Goal: Transaction & Acquisition: Purchase product/service

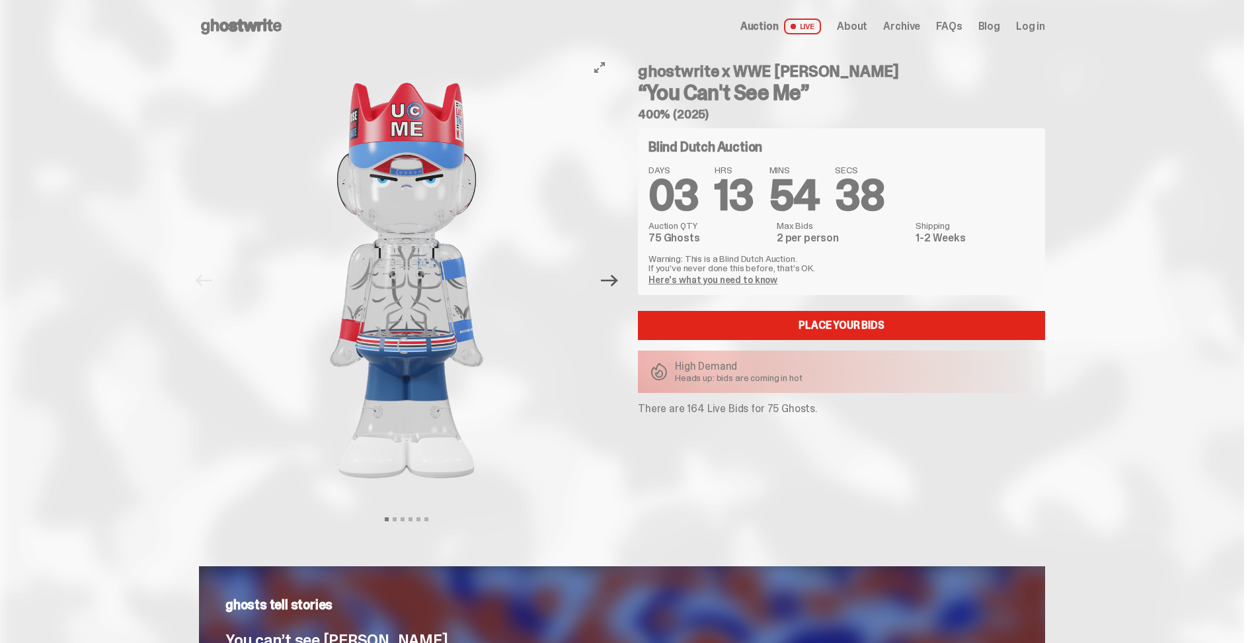
click at [618, 278] on icon "Next" at bounding box center [609, 280] width 17 height 17
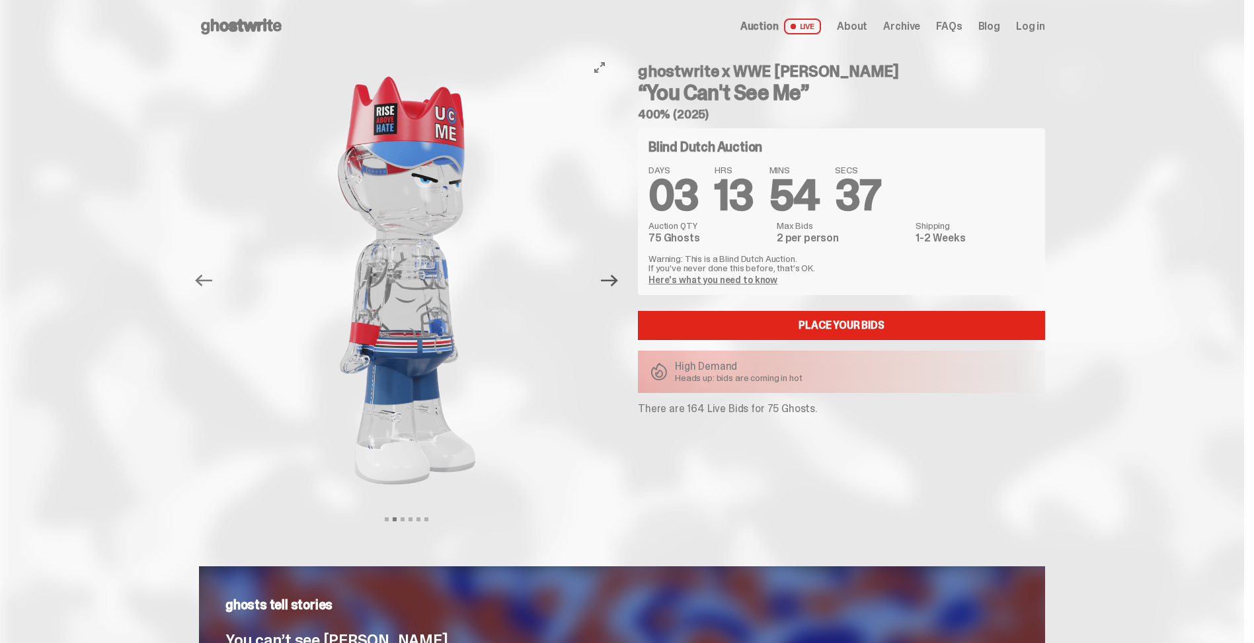
click at [618, 278] on icon "Next" at bounding box center [609, 280] width 17 height 17
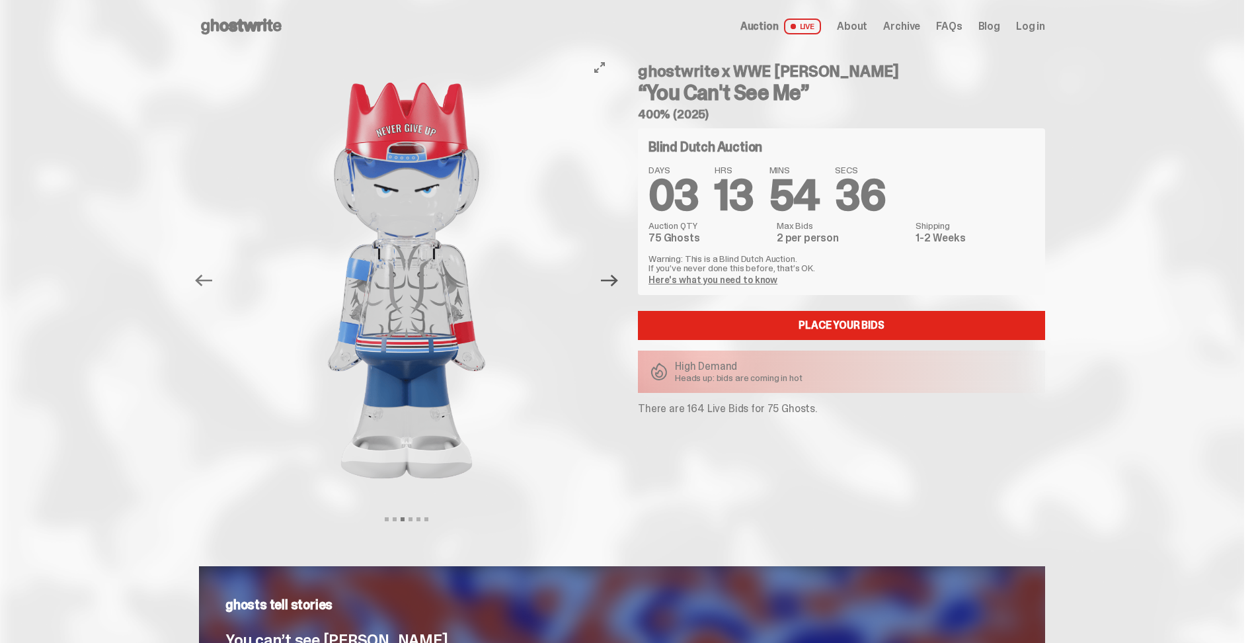
click at [618, 278] on icon "Next" at bounding box center [609, 280] width 17 height 17
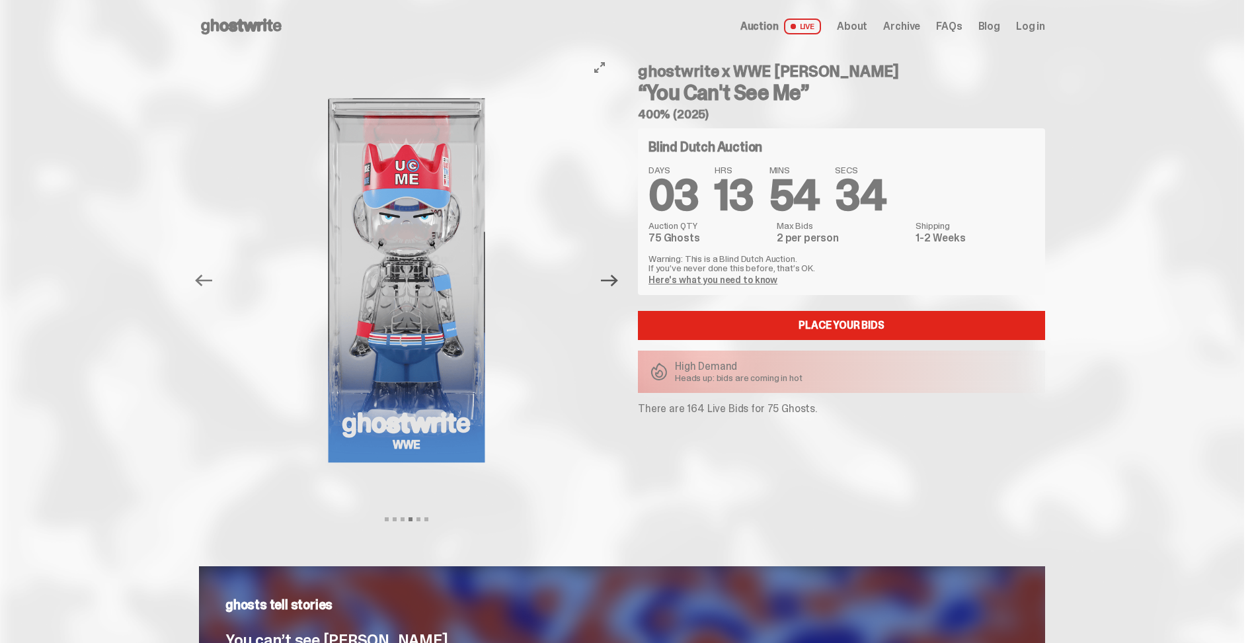
click at [618, 278] on icon "Next" at bounding box center [609, 280] width 17 height 17
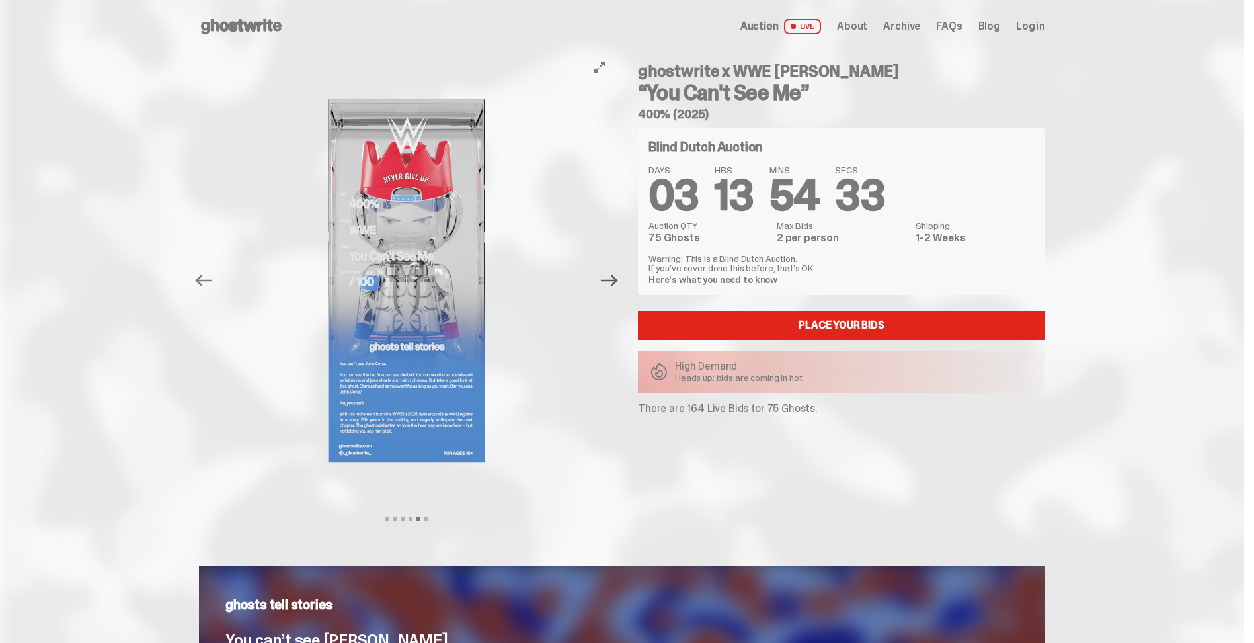
click at [618, 278] on icon "Next" at bounding box center [609, 280] width 17 height 17
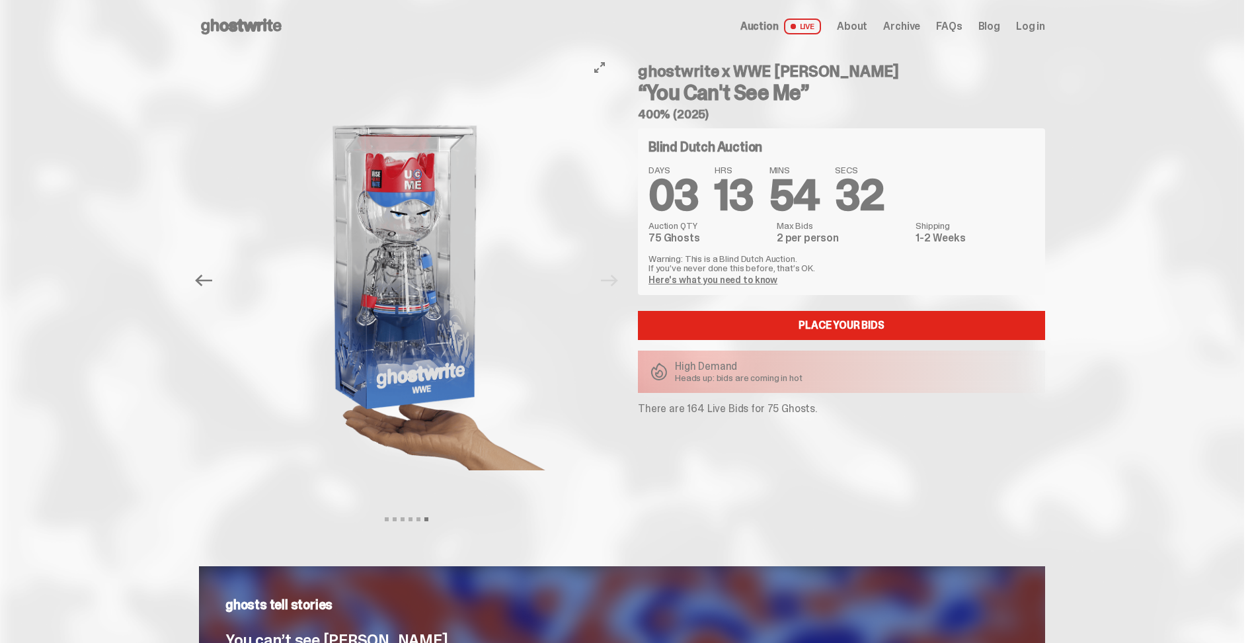
click at [622, 278] on div "Previous Next View slide 1 View slide 2 View slide 3 View slide 4 View slide 5 …" at bounding box center [410, 280] width 423 height 455
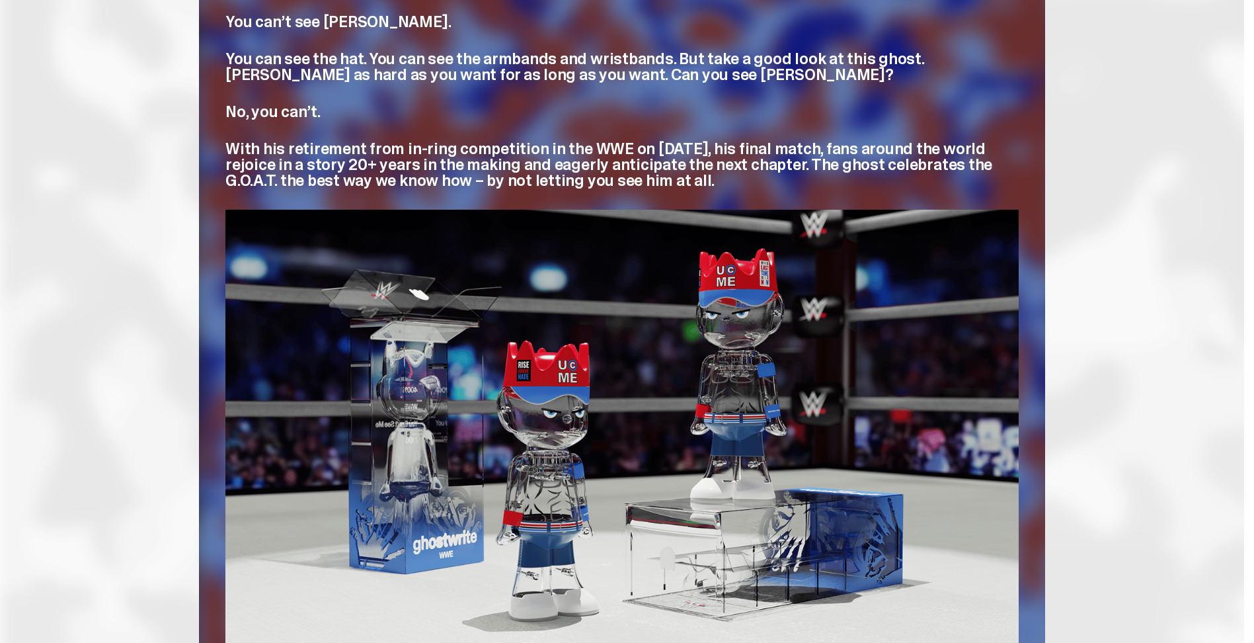
scroll to position [661, 0]
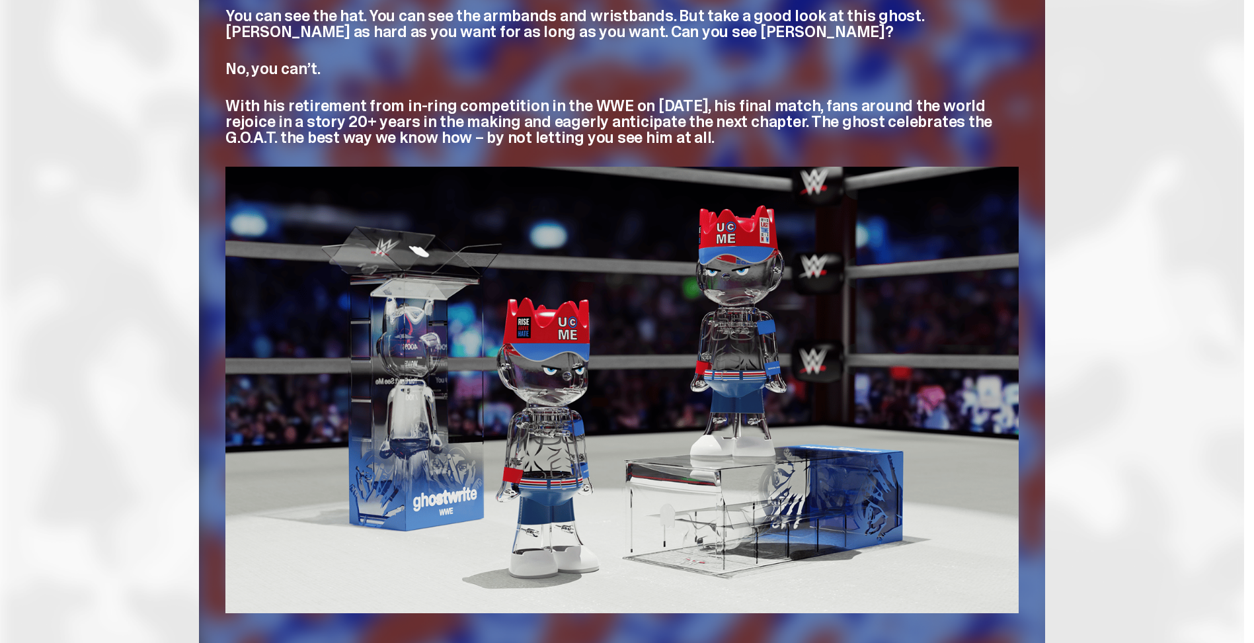
drag, startPoint x: 746, startPoint y: 358, endPoint x: 562, endPoint y: 348, distance: 184.0
click at [562, 348] on img at bounding box center [621, 390] width 793 height 446
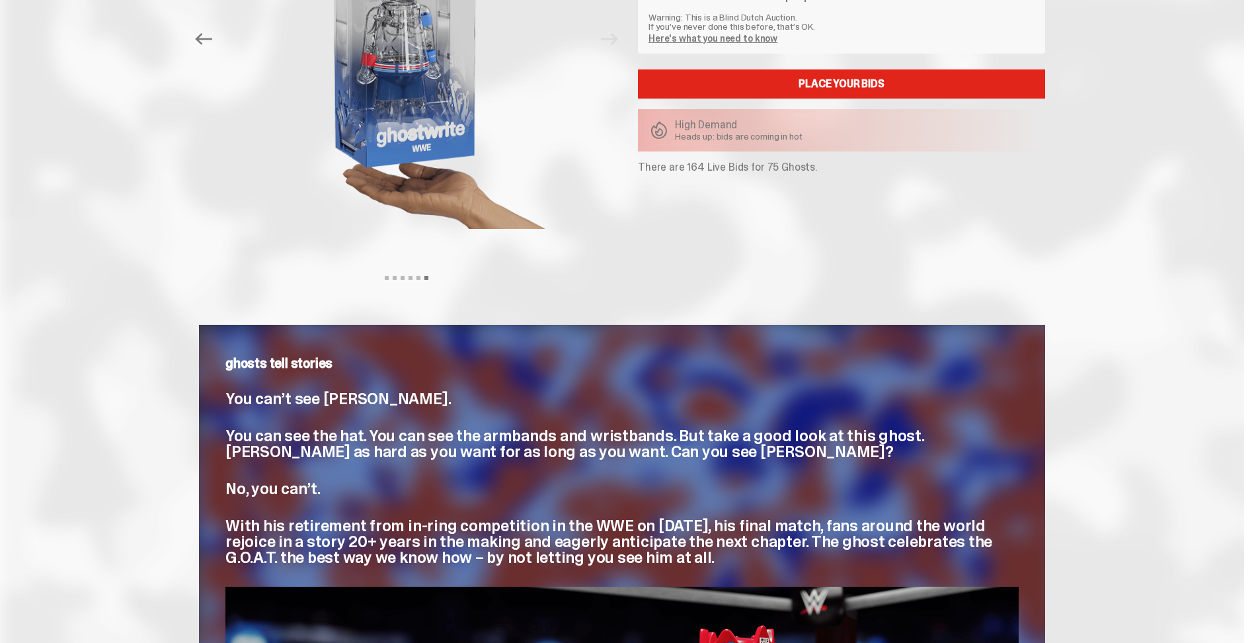
scroll to position [66, 0]
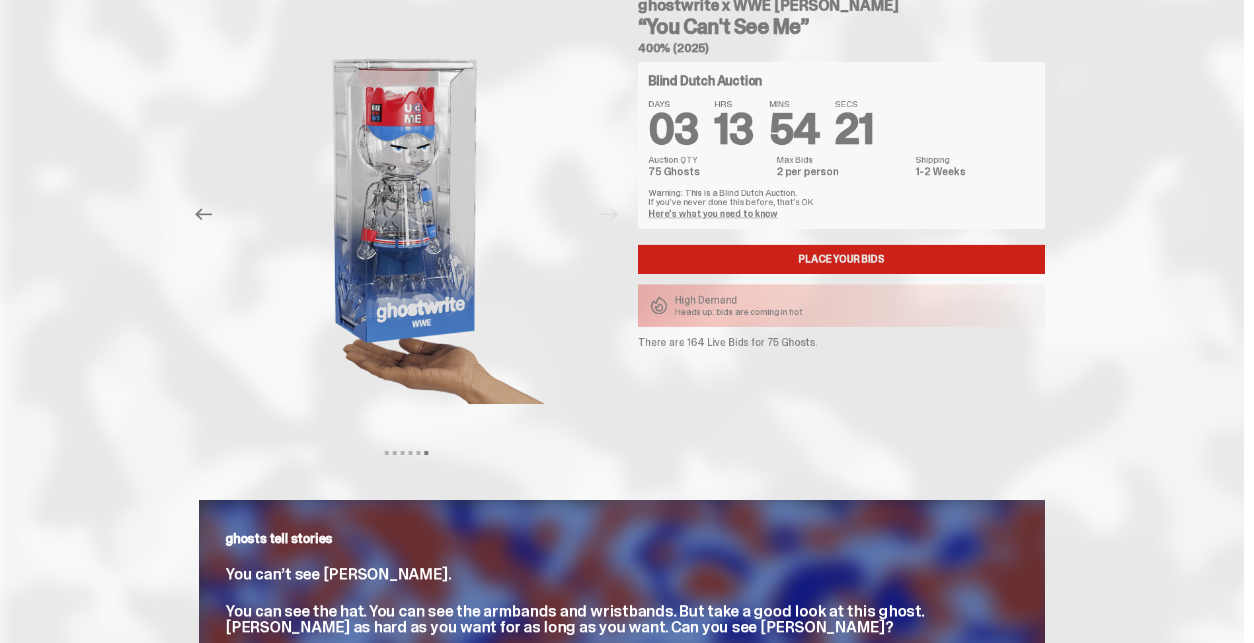
click at [779, 267] on link "Place your Bids" at bounding box center [841, 259] width 407 height 29
